Goal: Information Seeking & Learning: Learn about a topic

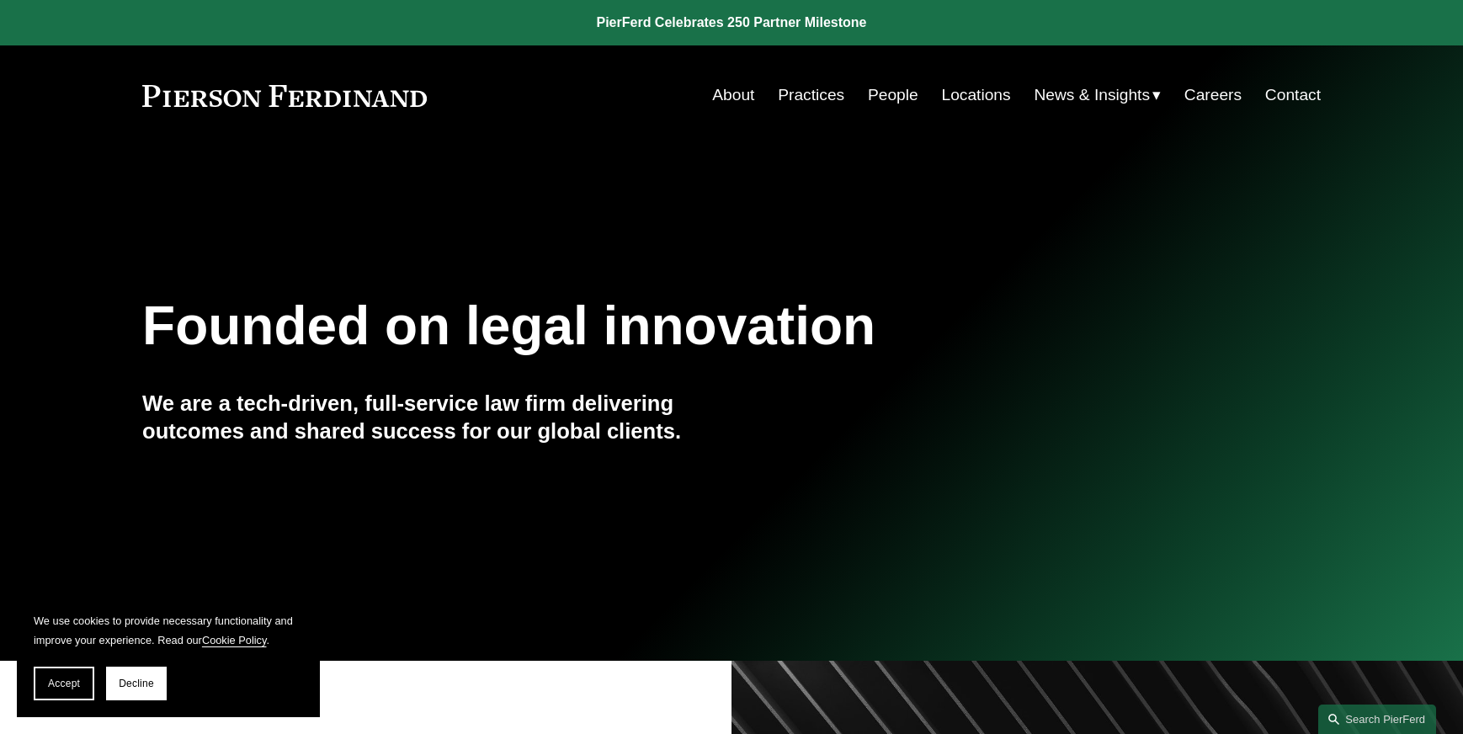
click at [877, 98] on link "People" at bounding box center [893, 95] width 50 height 32
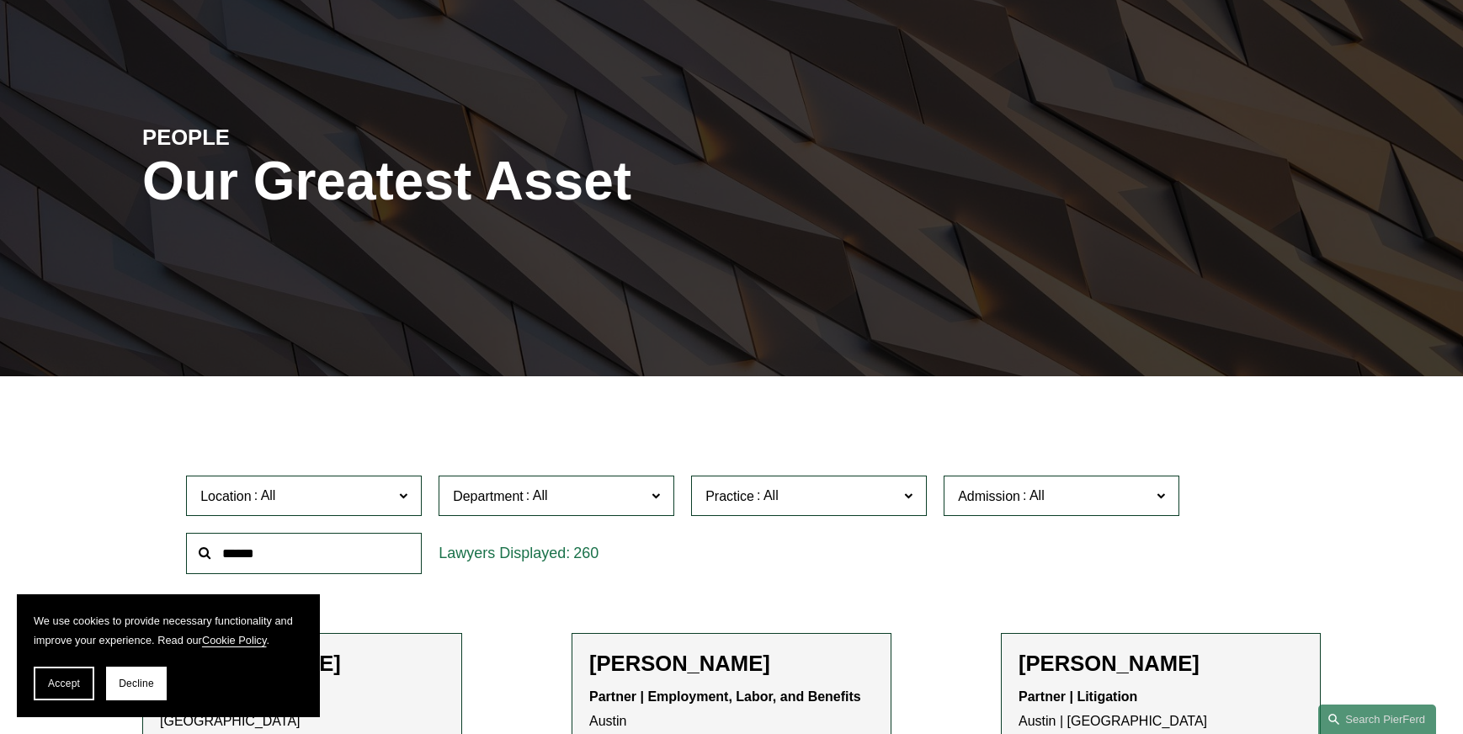
scroll to position [248, 0]
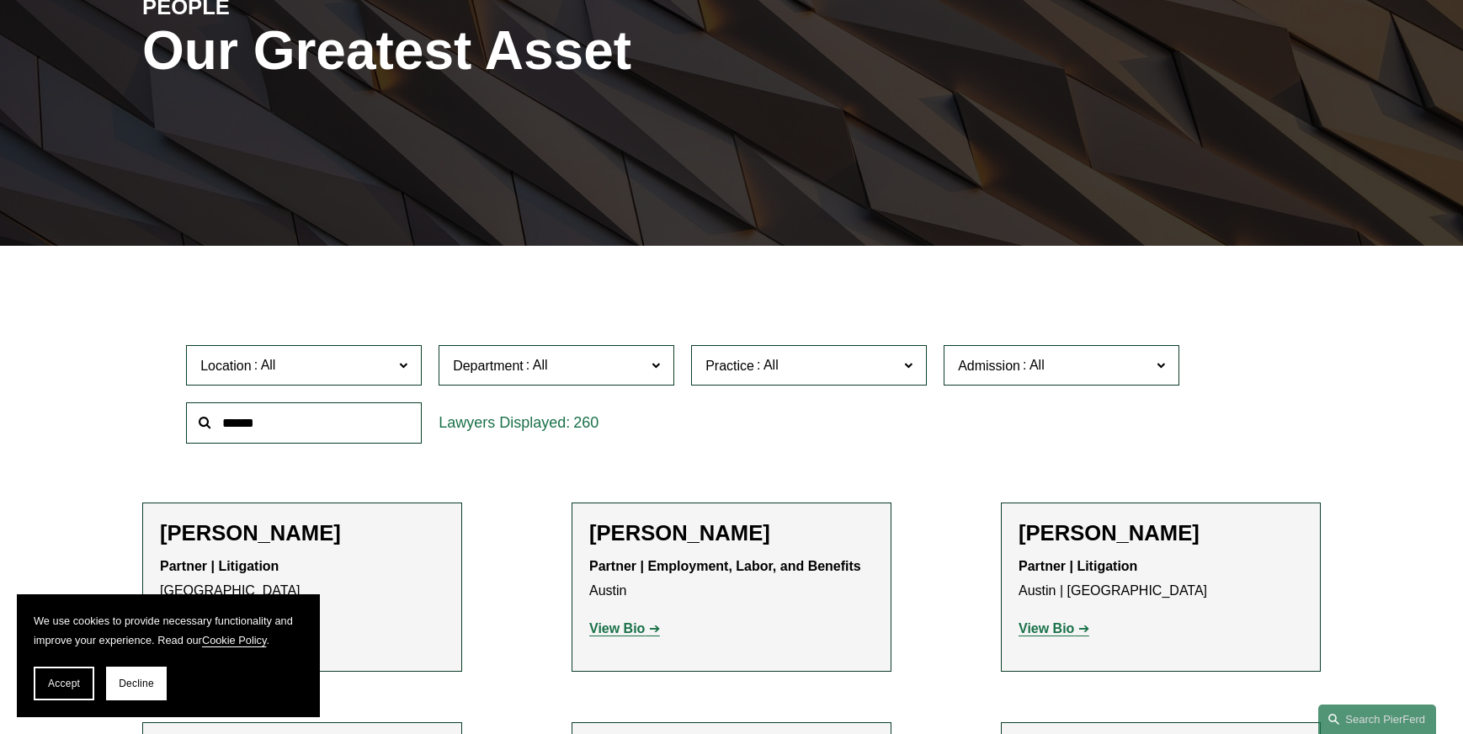
click at [382, 415] on input "text" at bounding box center [304, 422] width 236 height 41
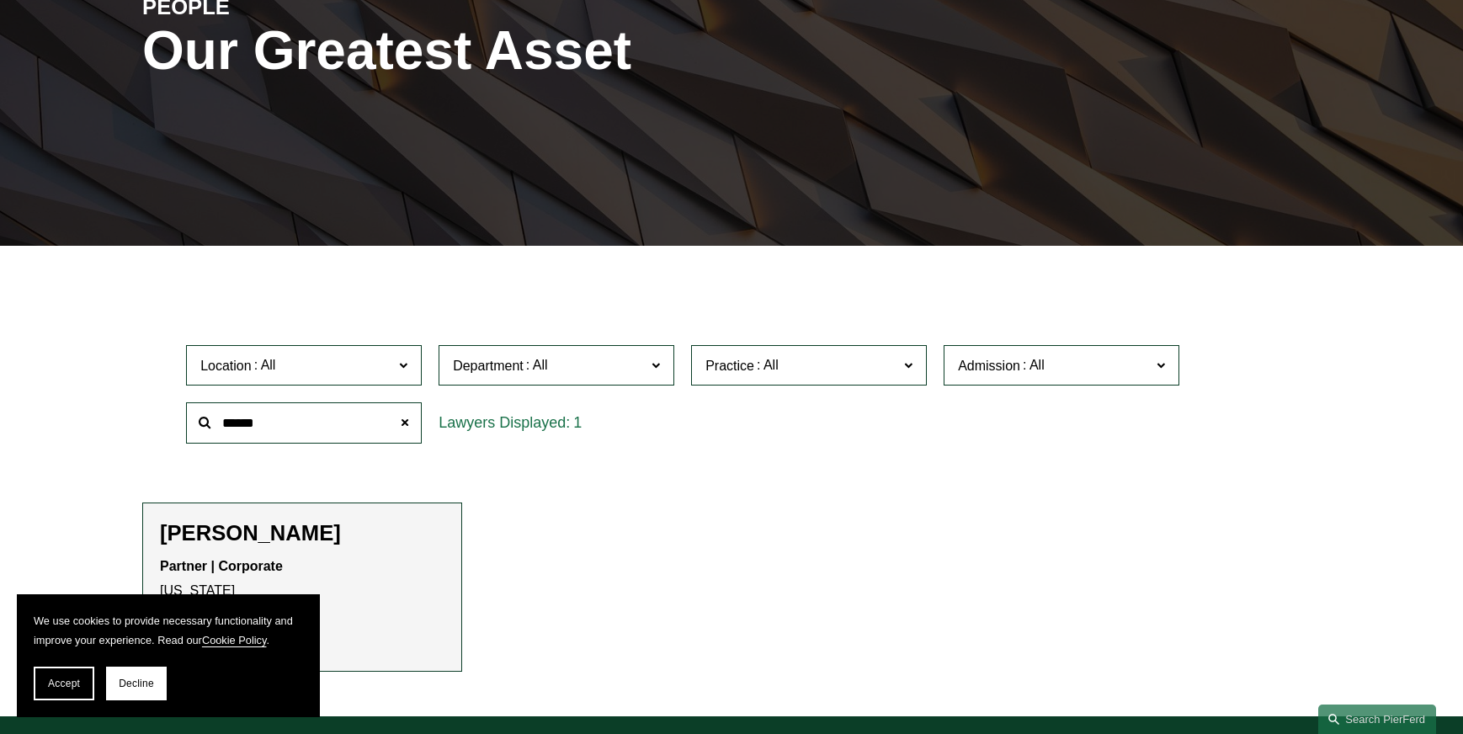
scroll to position [274, 0]
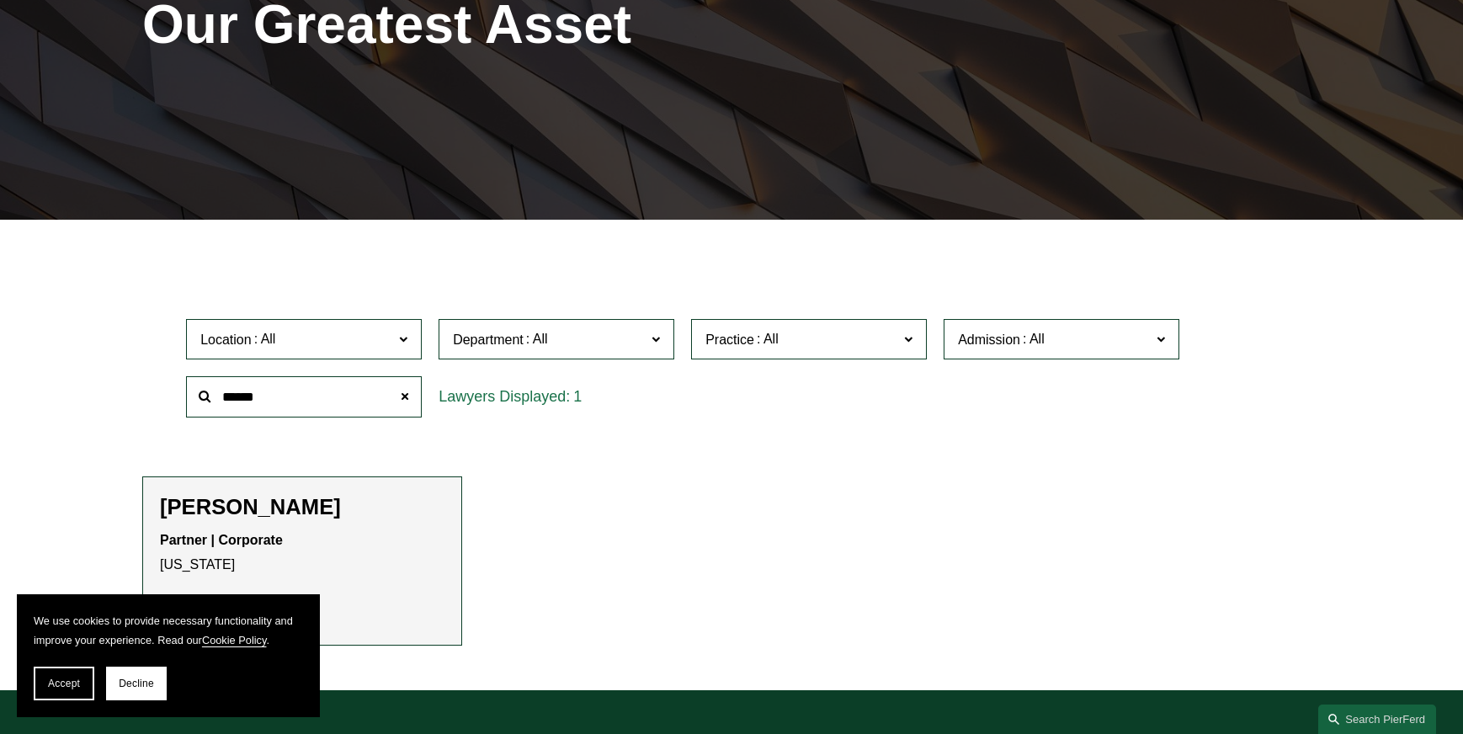
click at [217, 517] on h2 "[PERSON_NAME]" at bounding box center [302, 507] width 284 height 26
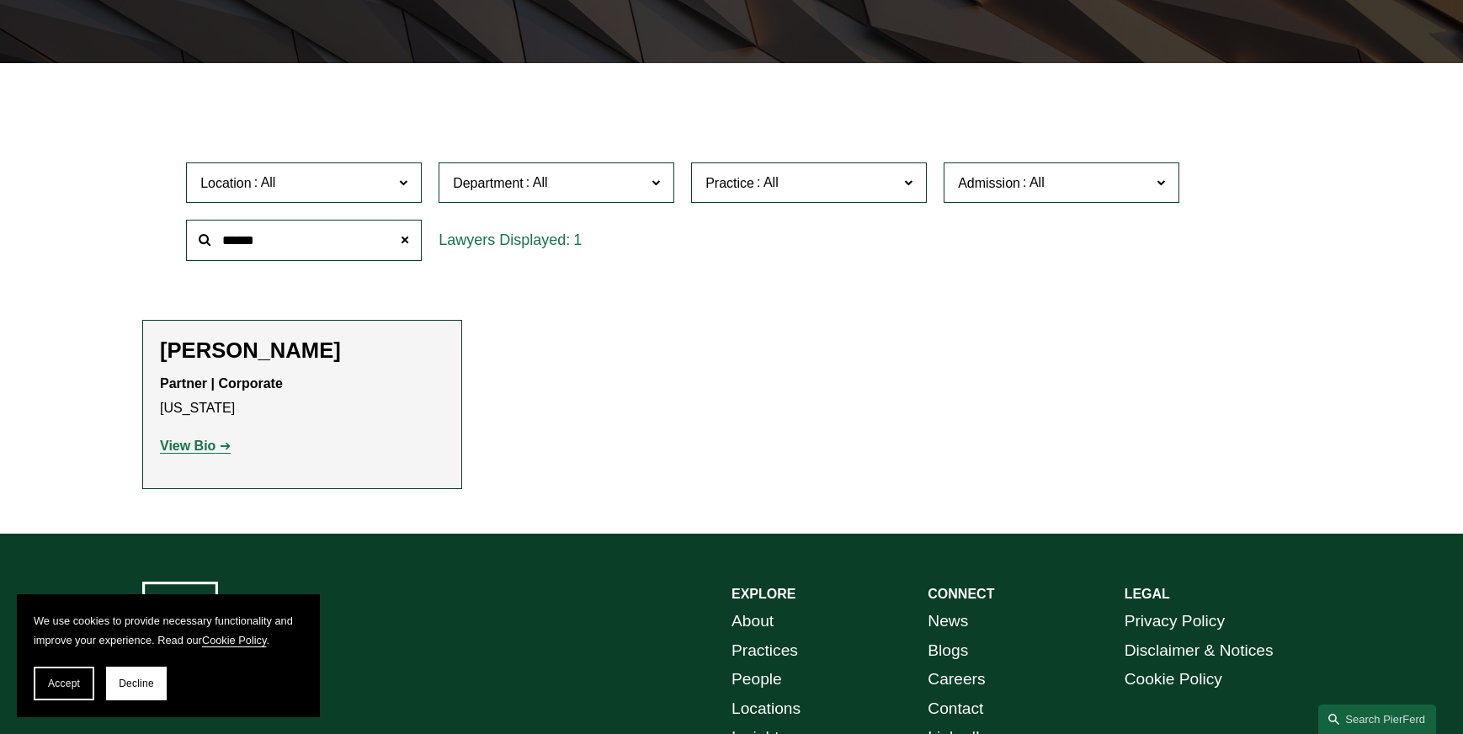
scroll to position [589, 0]
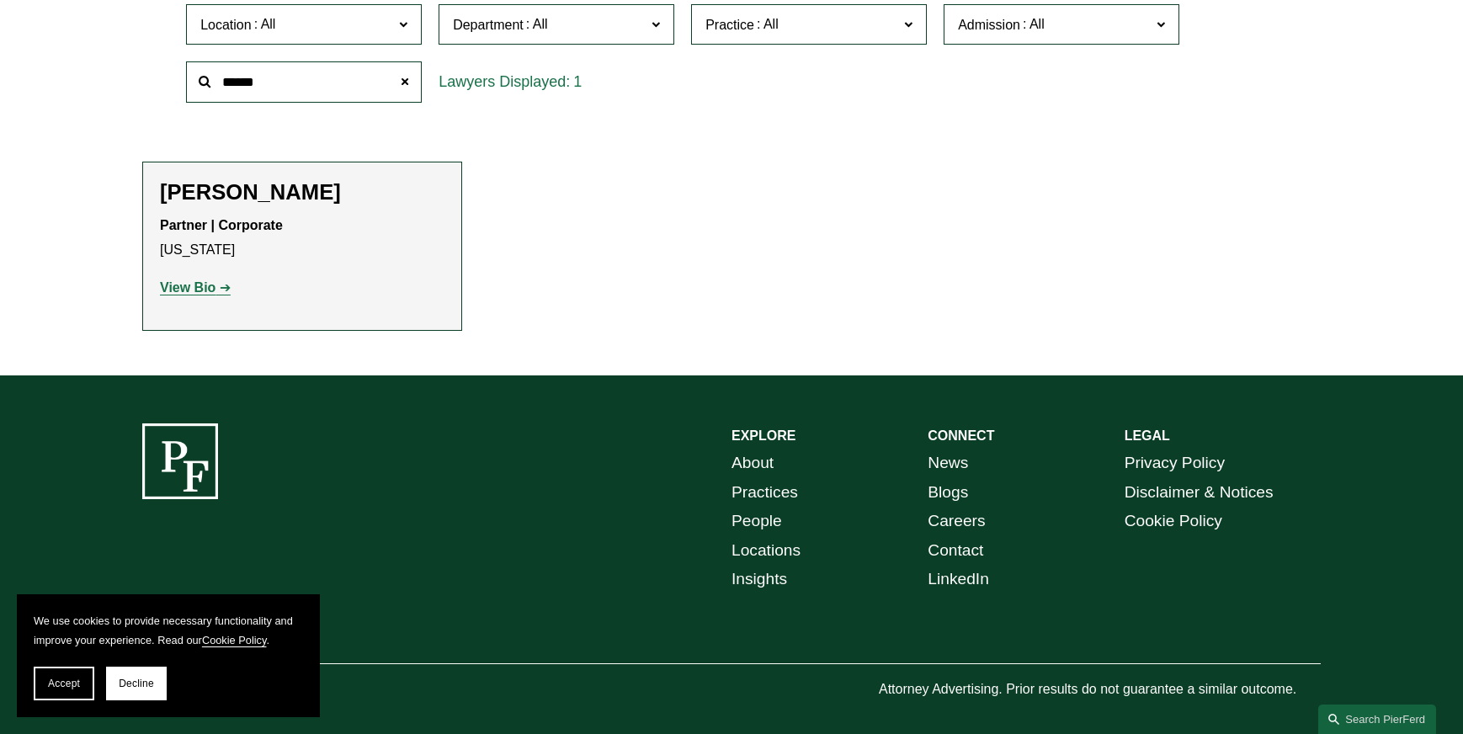
type input "******"
click at [176, 284] on strong "View Bio" at bounding box center [188, 287] width 56 height 14
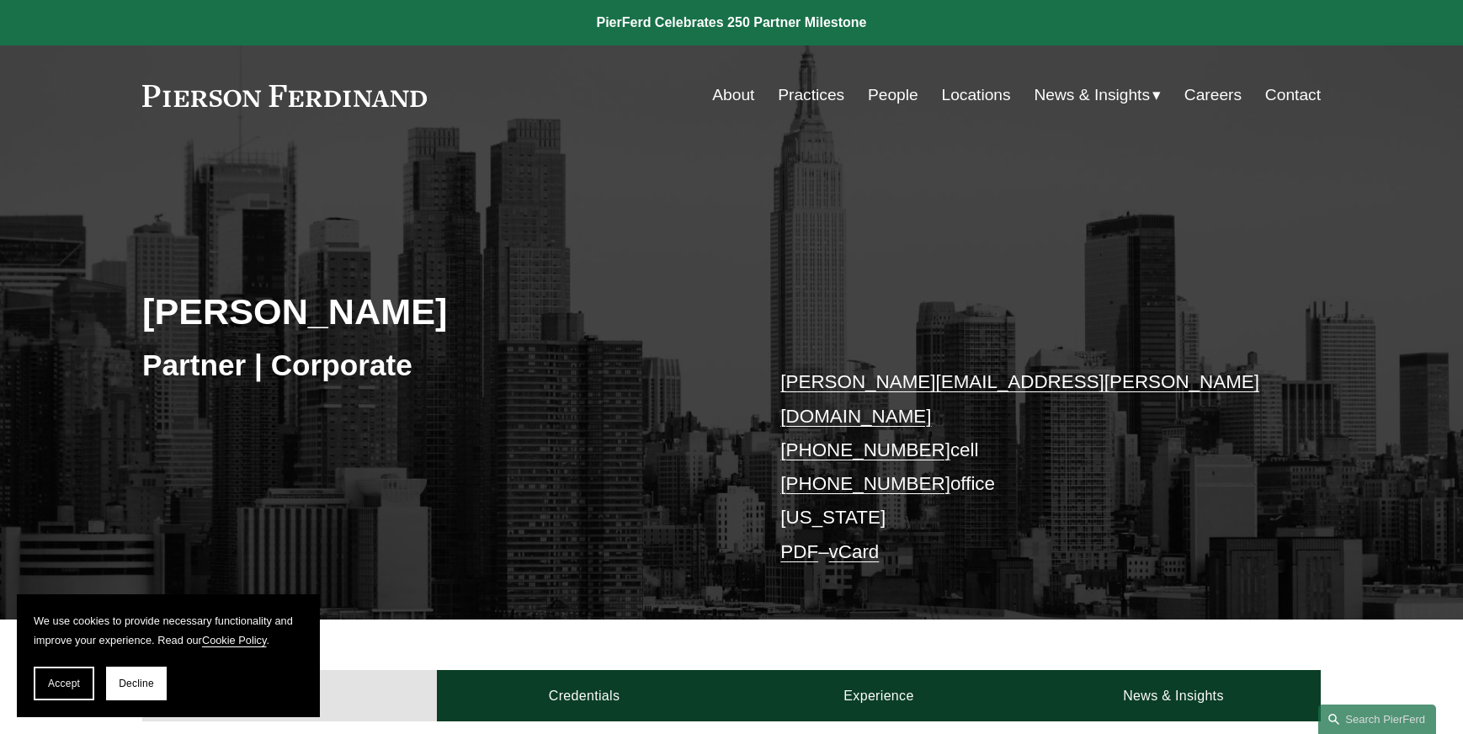
scroll to position [326, 0]
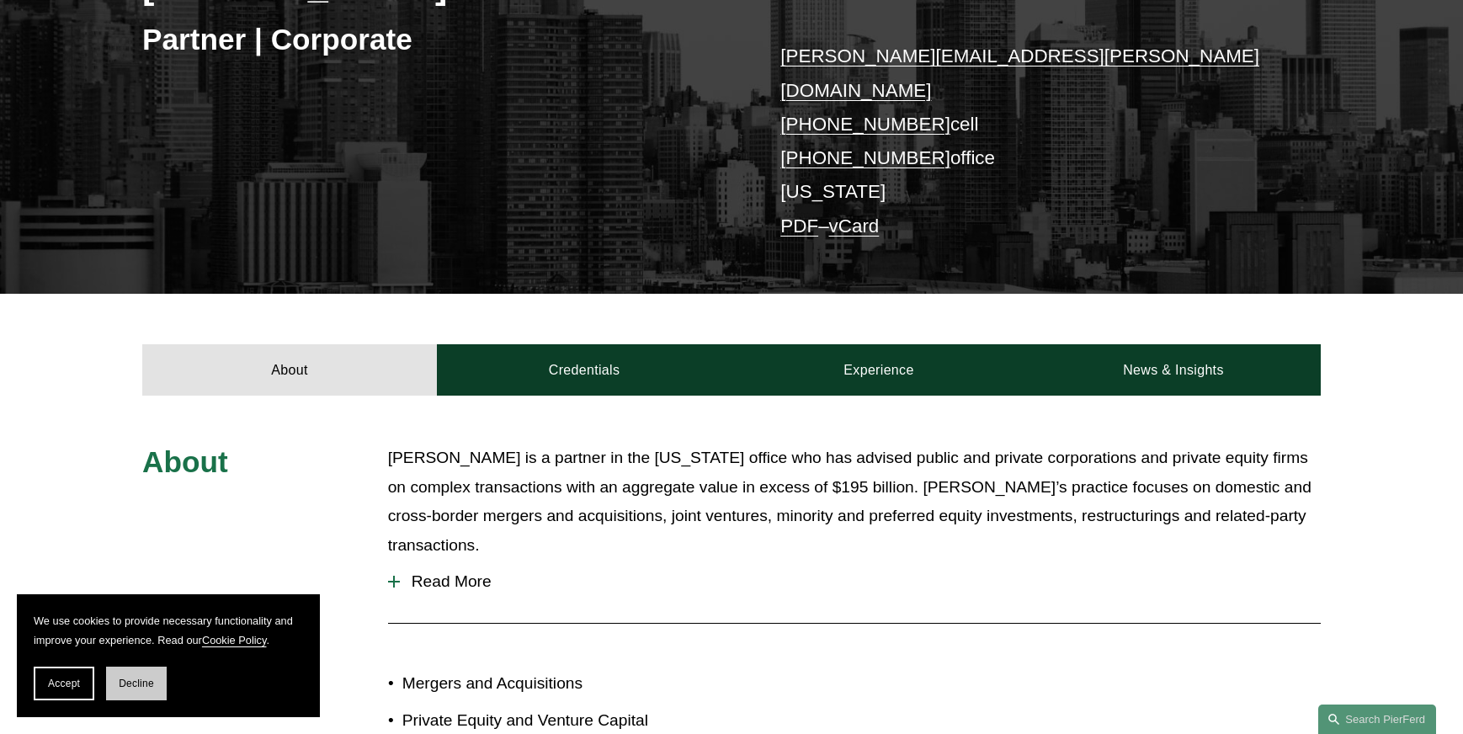
click at [138, 692] on button "Decline" at bounding box center [136, 684] width 61 height 34
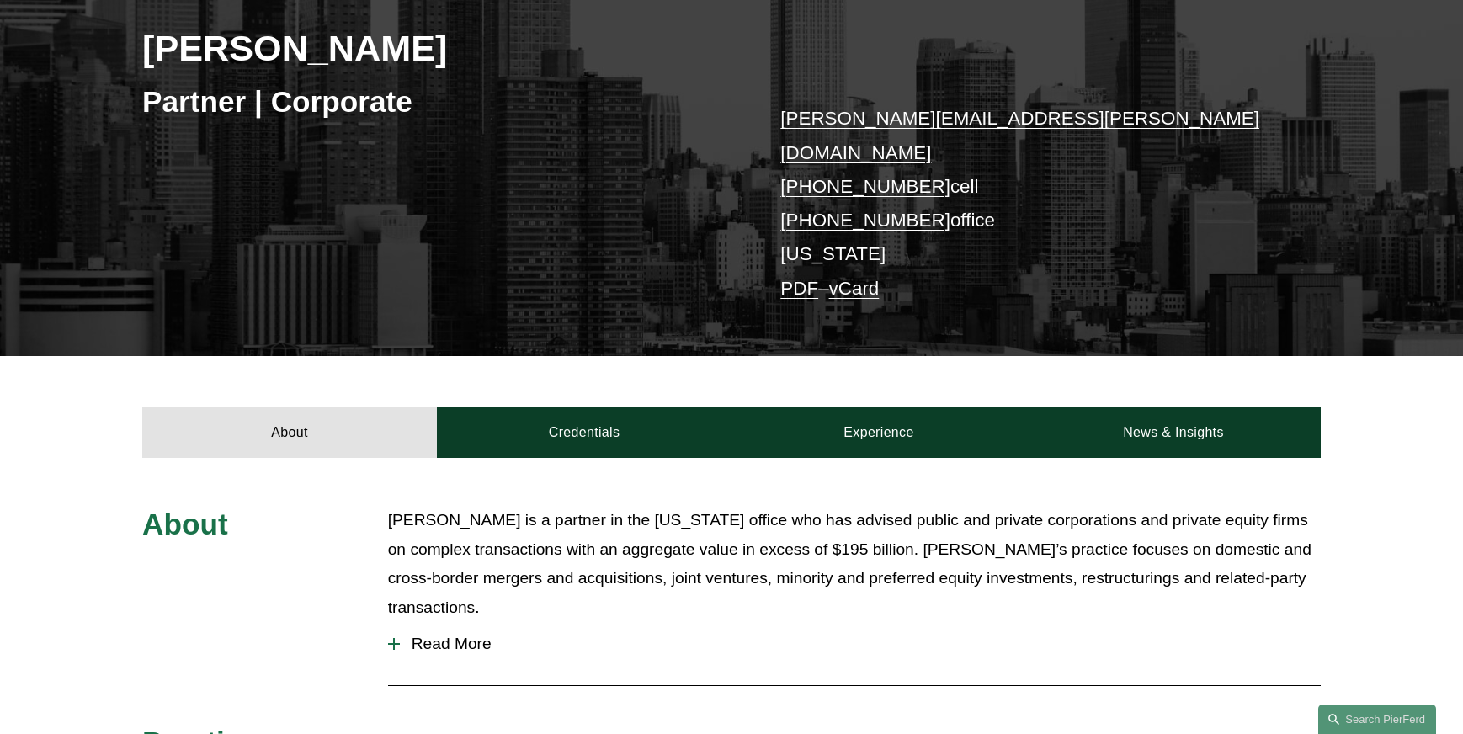
scroll to position [0, 0]
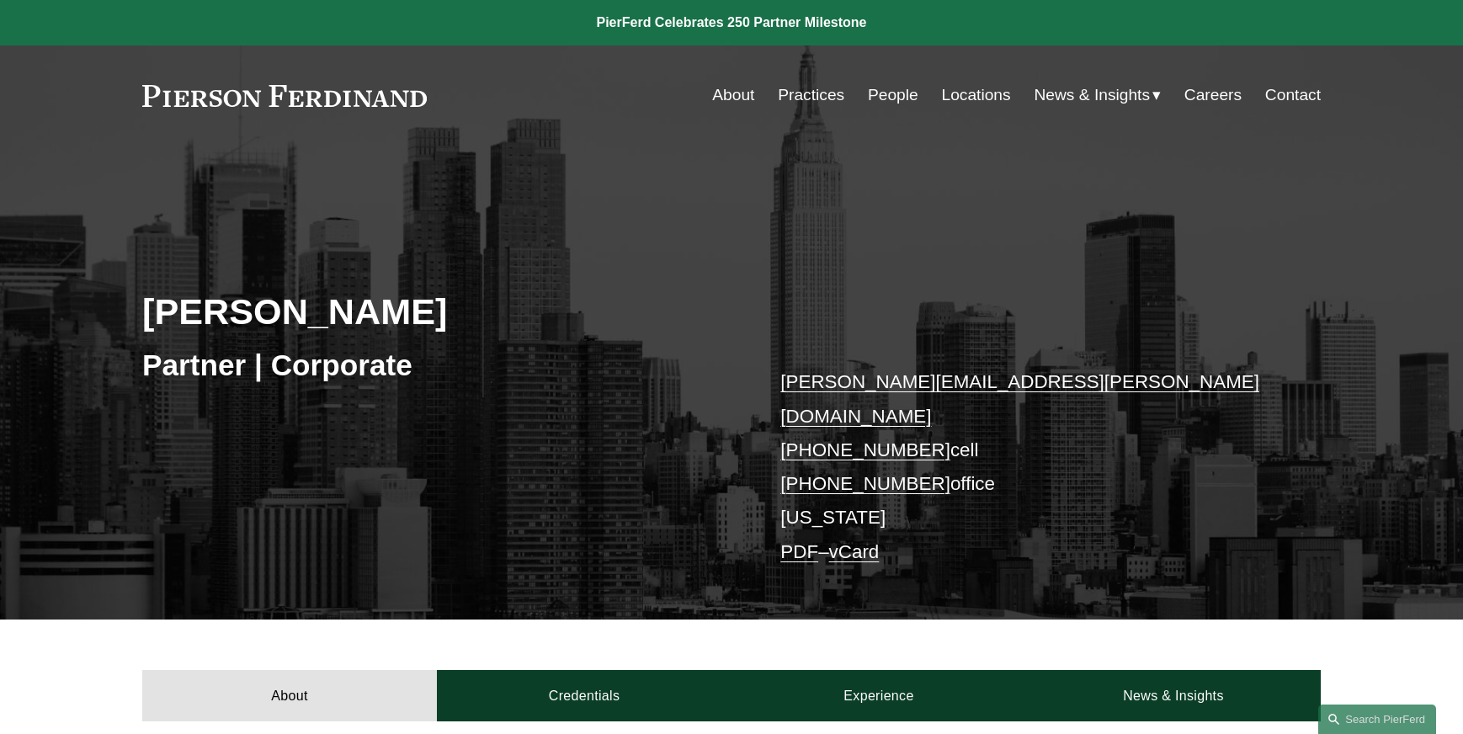
click at [882, 97] on link "People" at bounding box center [893, 95] width 50 height 32
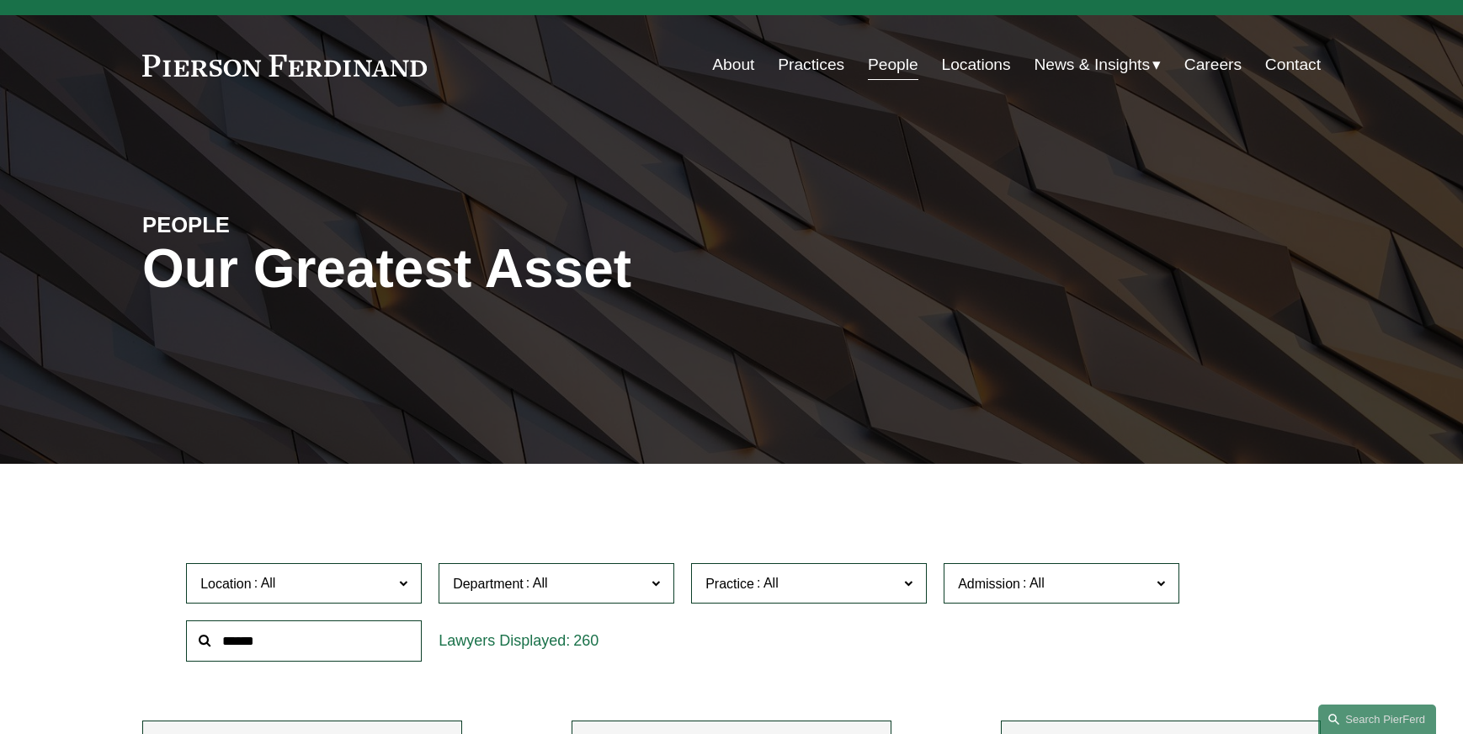
scroll to position [117, 0]
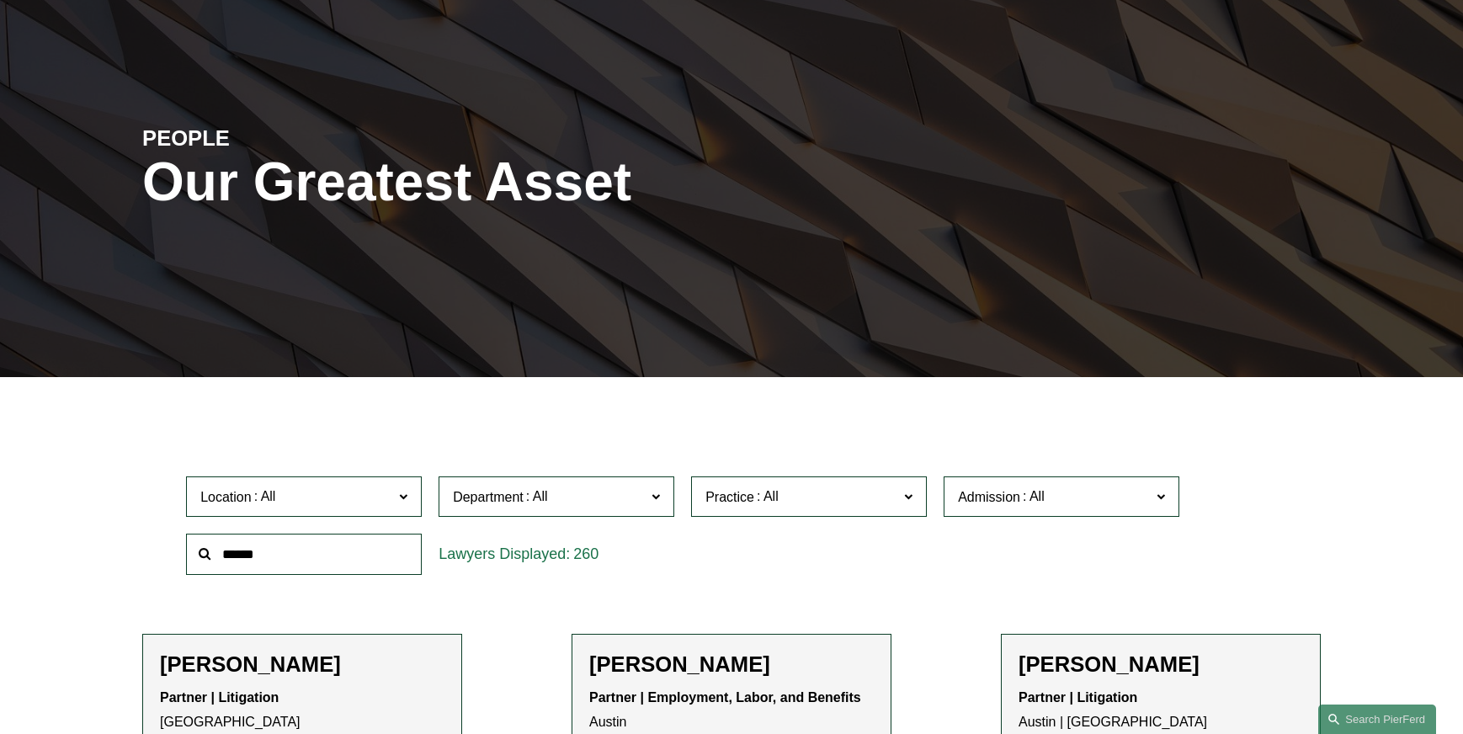
click at [401, 498] on span at bounding box center [403, 496] width 8 height 22
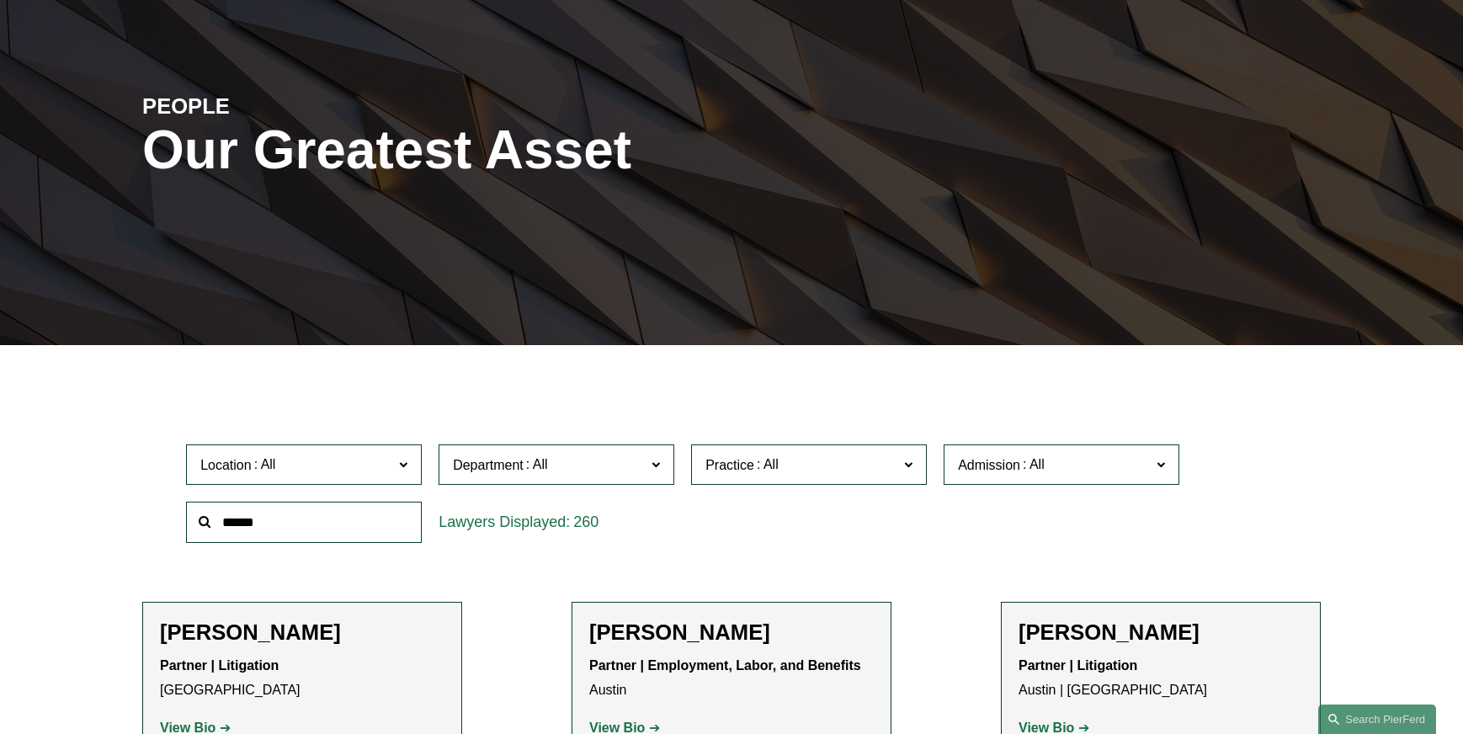
scroll to position [513, 0]
click at [0, 0] on link "[US_STATE]" at bounding box center [0, 0] width 0 height 0
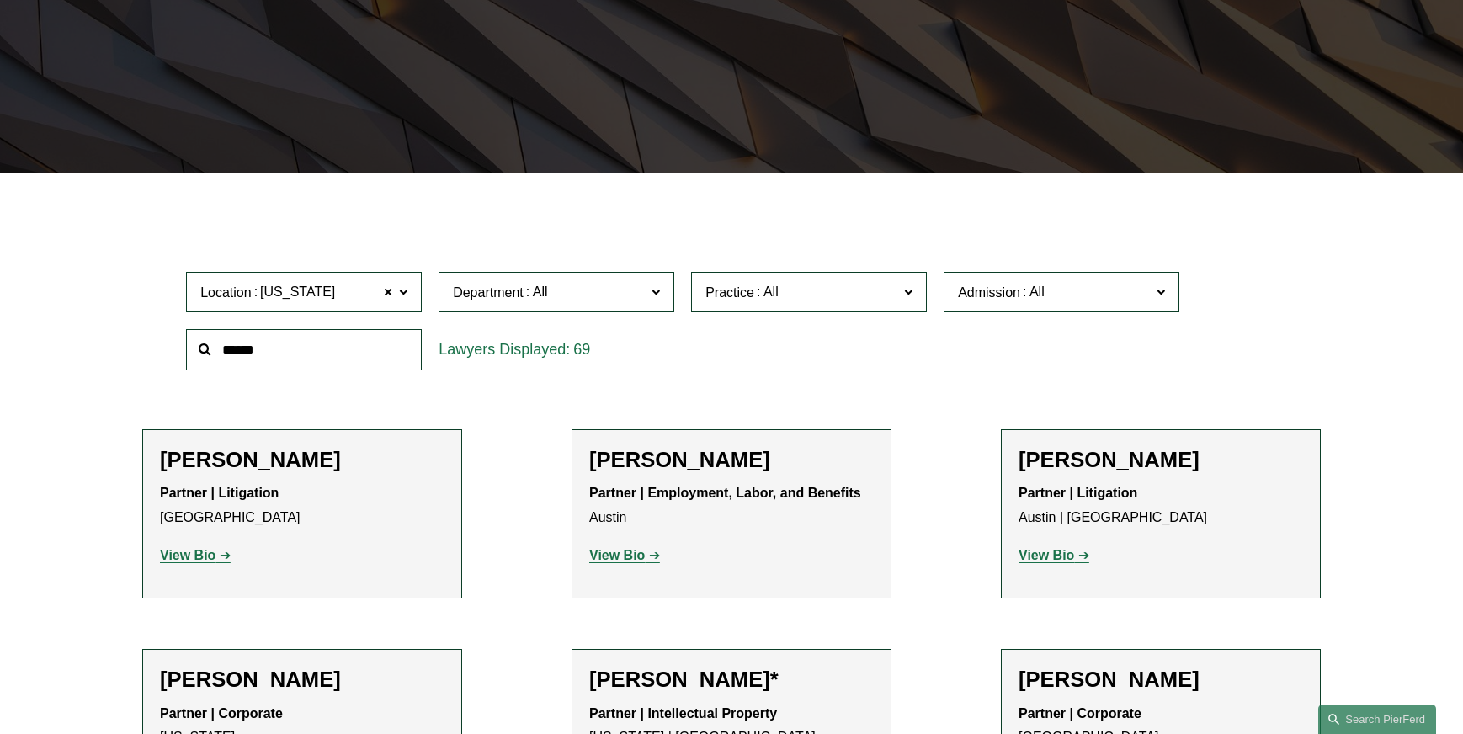
scroll to position [324, 0]
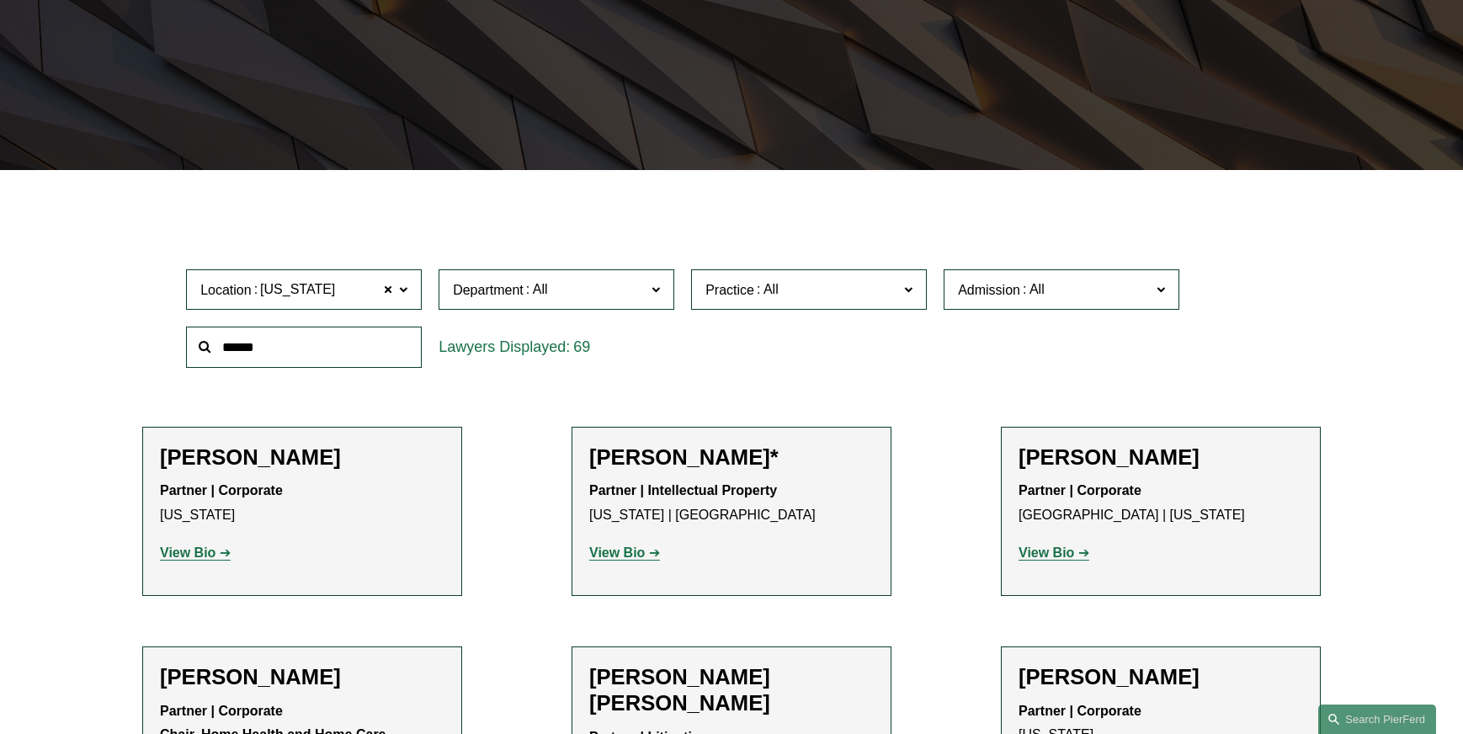
click at [632, 558] on strong "View Bio" at bounding box center [617, 552] width 56 height 14
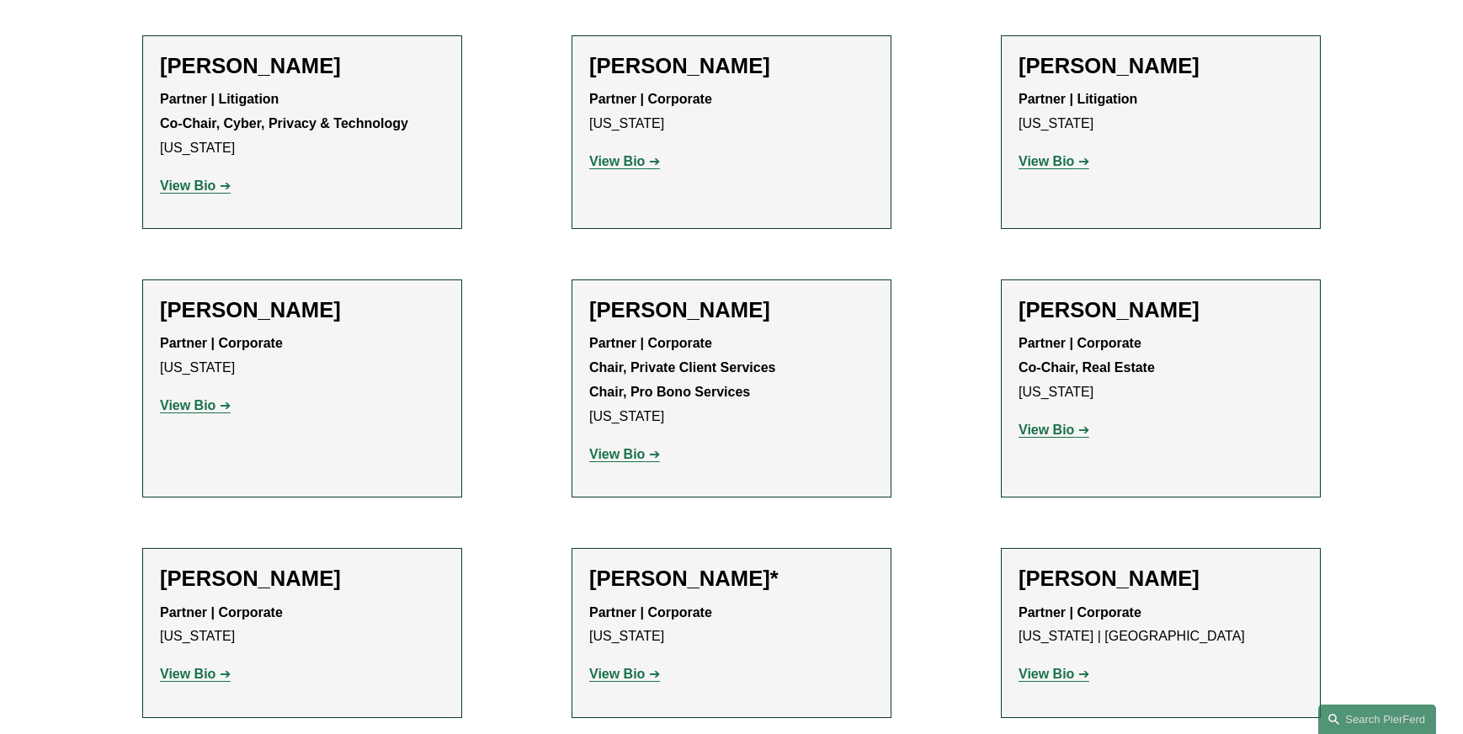
scroll to position [5393, 0]
